Goal: Task Accomplishment & Management: Complete application form

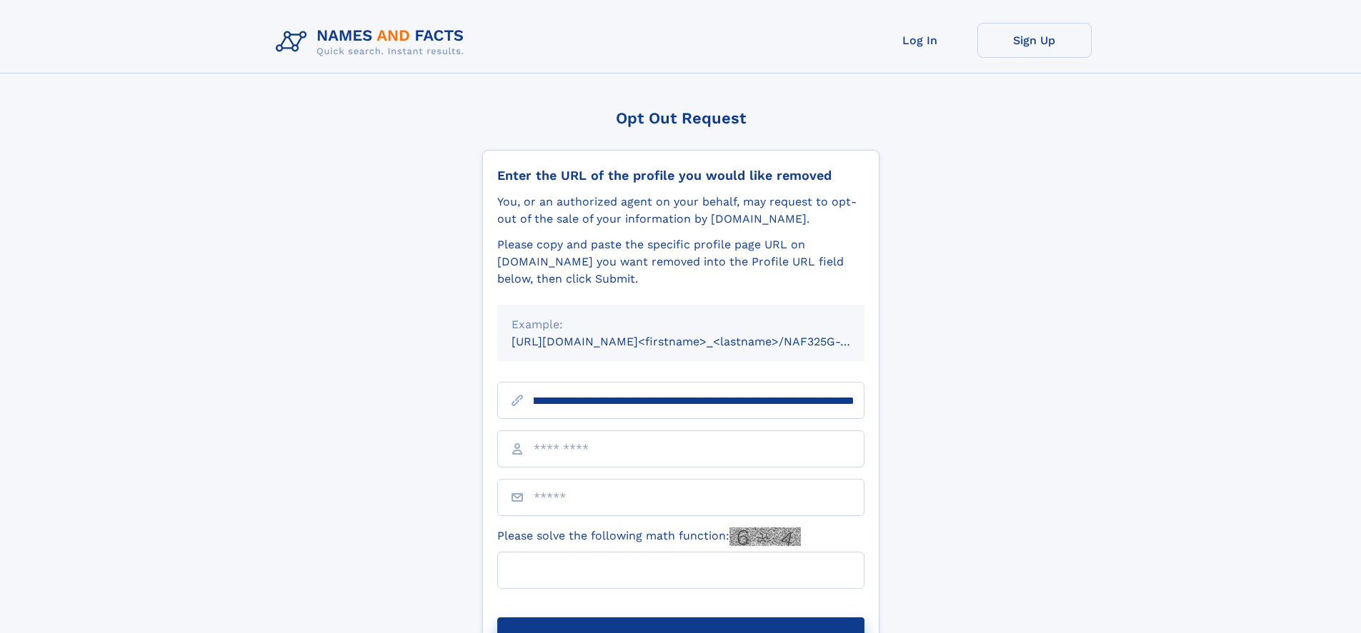
scroll to position [0, 149]
type input "**********"
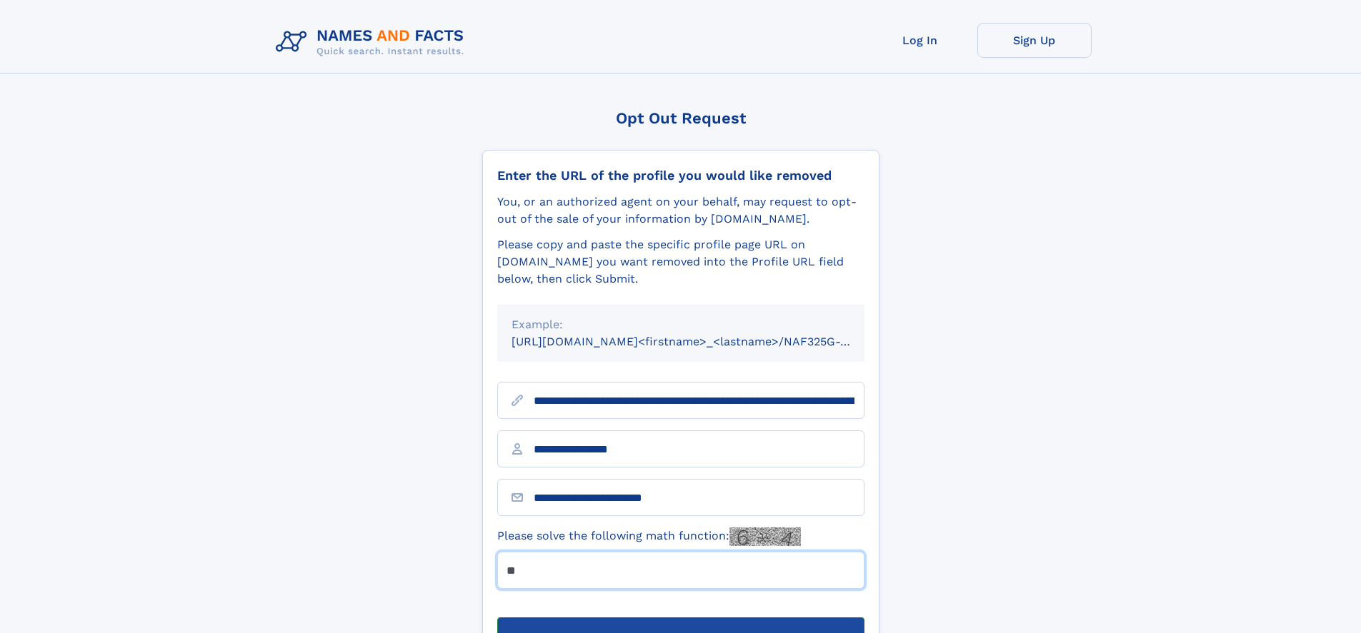
type input "**"
click at [680, 618] on button "Submit Opt Out Request" at bounding box center [680, 641] width 367 height 46
